Goal: Task Accomplishment & Management: Use online tool/utility

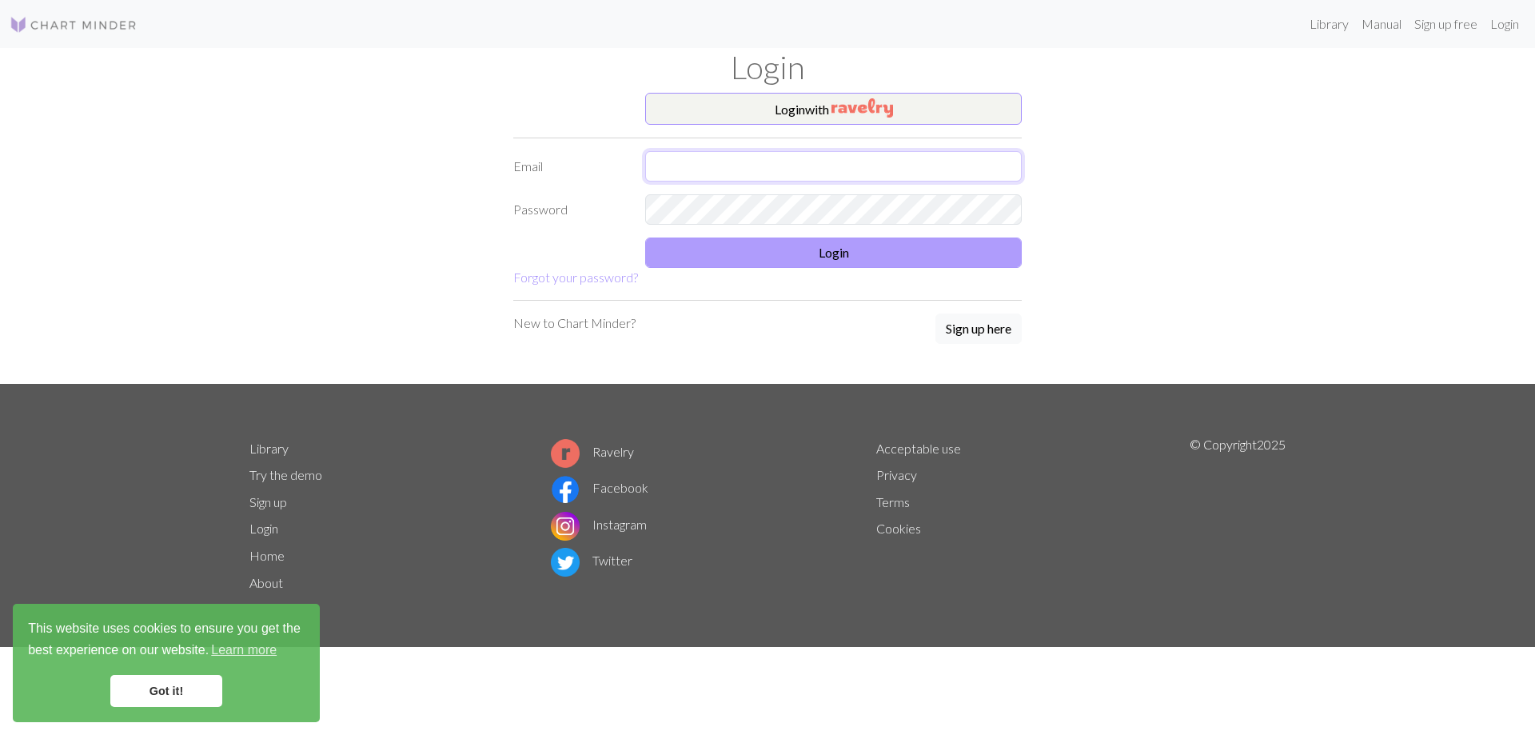
type input "[EMAIL_ADDRESS][PERSON_NAME][DOMAIN_NAME]"
click at [794, 254] on button "Login" at bounding box center [833, 252] width 376 height 30
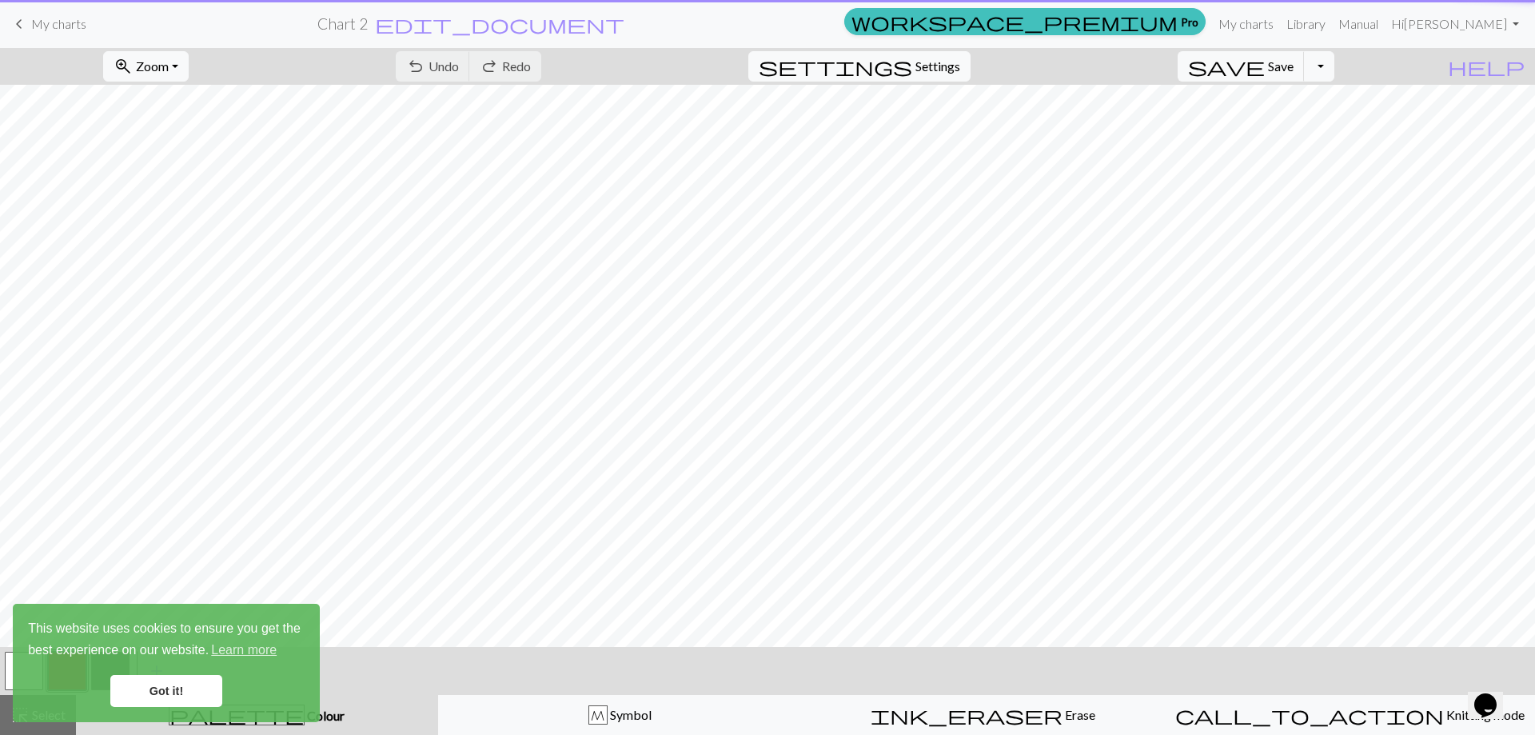
click at [197, 691] on link "Got it!" at bounding box center [166, 691] width 112 height 32
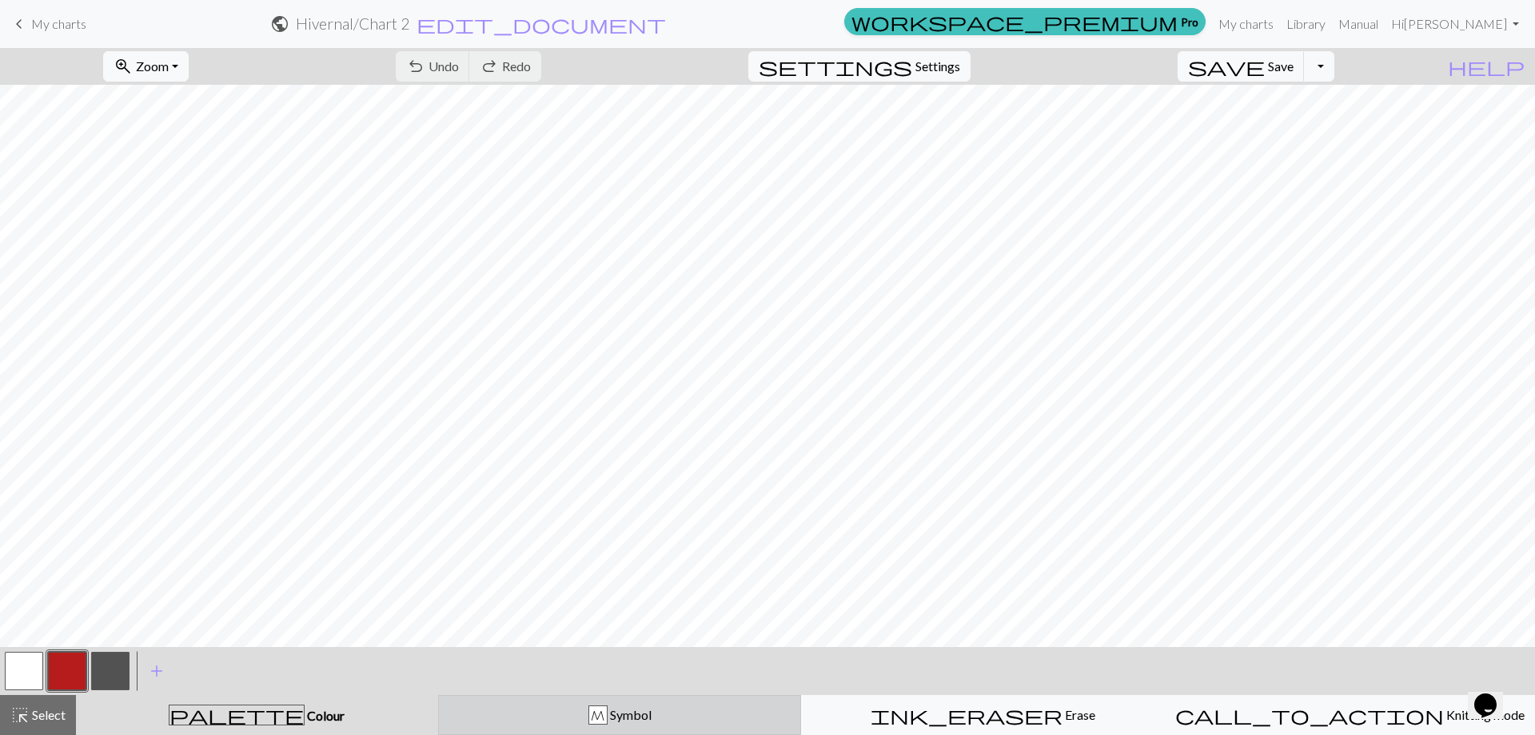
click at [651, 713] on span "Symbol" at bounding box center [630, 714] width 44 height 15
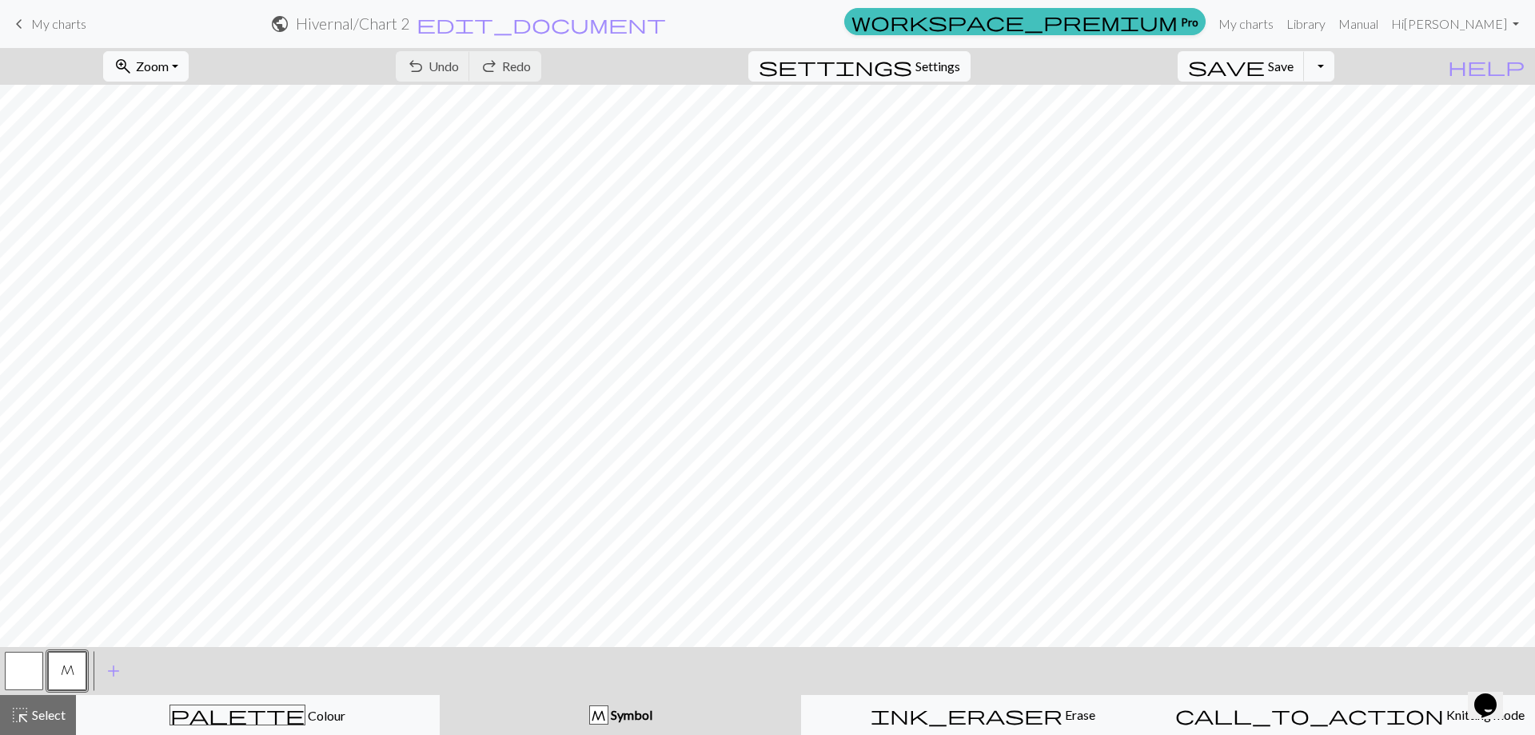
drag, startPoint x: 25, startPoint y: 673, endPoint x: 78, endPoint y: 651, distance: 58.0
click at [26, 673] on button "button" at bounding box center [24, 670] width 38 height 38
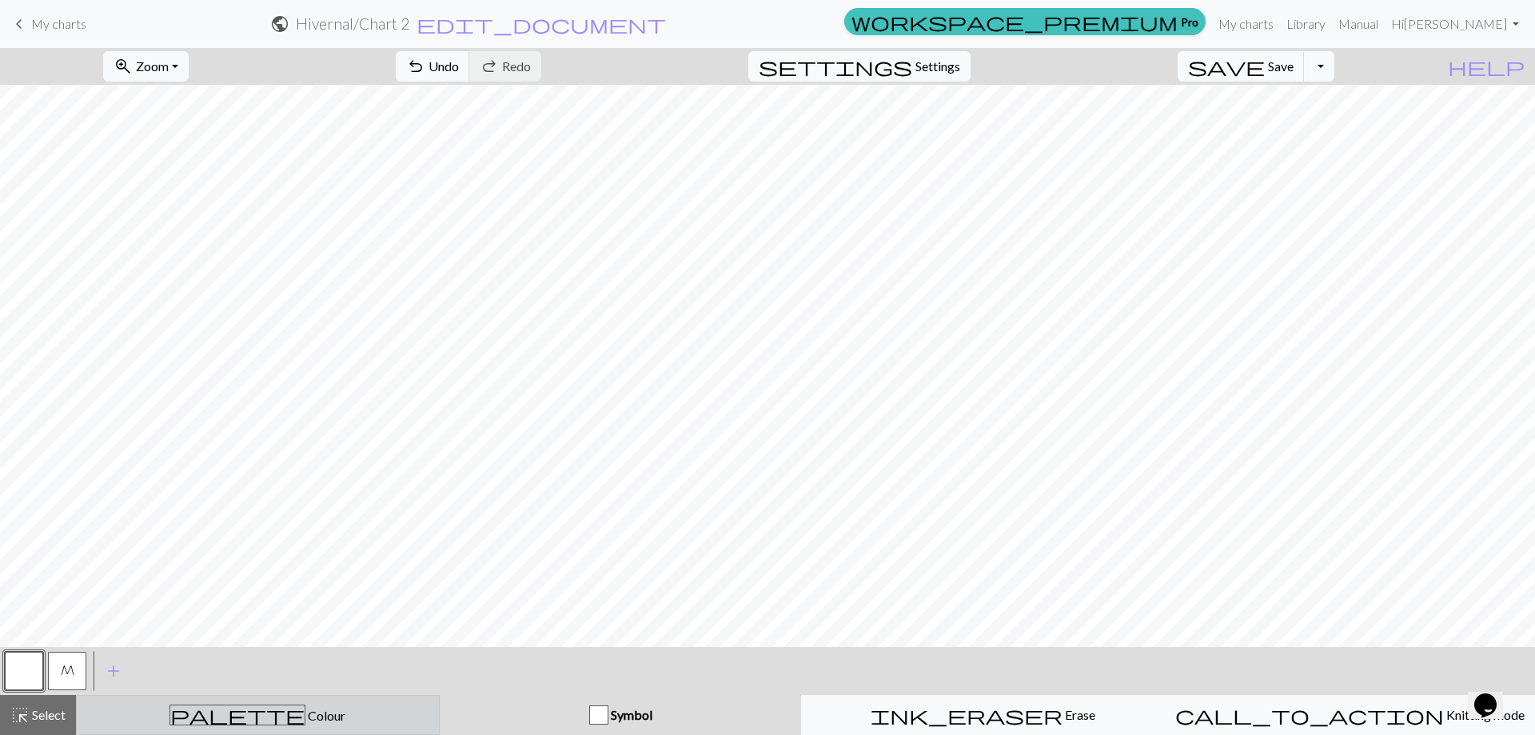
click at [309, 714] on div "palette Colour Colour" at bounding box center [257, 714] width 343 height 21
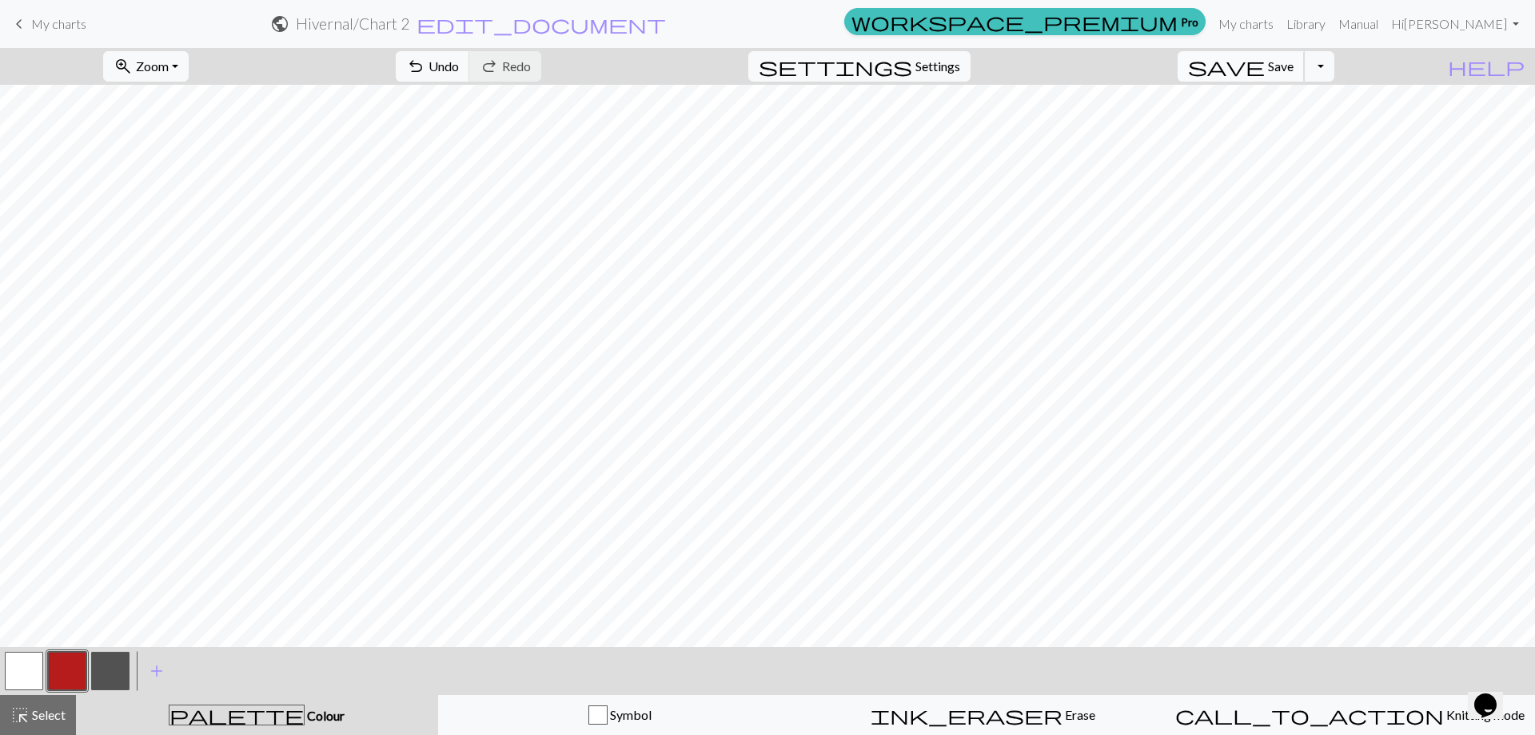
click at [1293, 67] on span "Save" at bounding box center [1281, 65] width 26 height 15
